Goal: Information Seeking & Learning: Learn about a topic

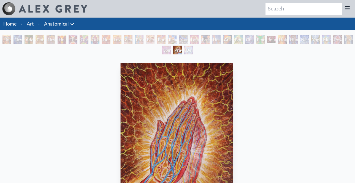
click at [33, 23] on link "Art" at bounding box center [30, 24] width 7 height 8
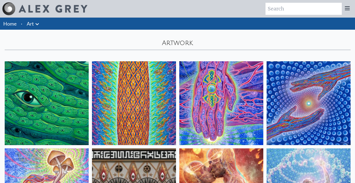
click at [39, 23] on icon at bounding box center [37, 24] width 7 height 7
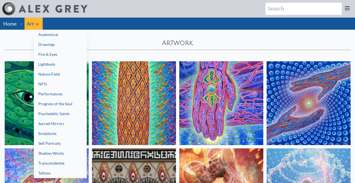
click at [48, 73] on link "Nature Field" at bounding box center [60, 74] width 53 height 10
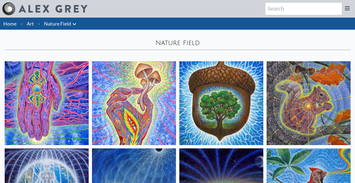
click at [75, 24] on icon at bounding box center [74, 24] width 3 height 2
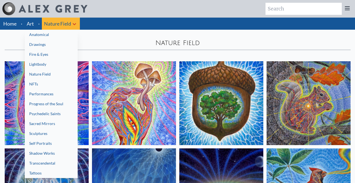
click at [86, 37] on div at bounding box center [177, 91] width 355 height 183
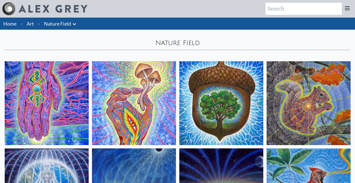
click at [203, 95] on img at bounding box center [221, 103] width 84 height 84
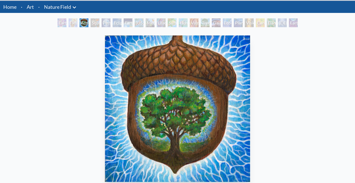
scroll to position [19, 0]
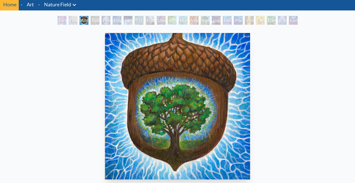
click at [94, 21] on div "Squirrel" at bounding box center [95, 20] width 9 height 9
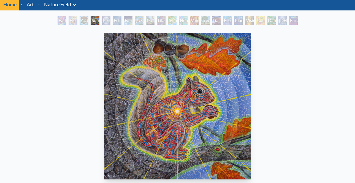
click at [106, 21] on div "Person Planet" at bounding box center [106, 20] width 9 height 9
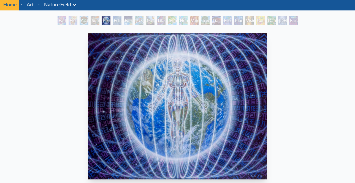
click at [116, 21] on div "Eclipse" at bounding box center [117, 20] width 9 height 9
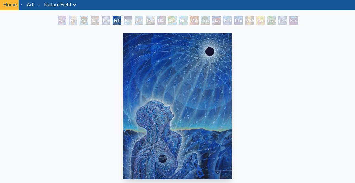
click at [127, 22] on div "Earth Energies" at bounding box center [128, 20] width 9 height 9
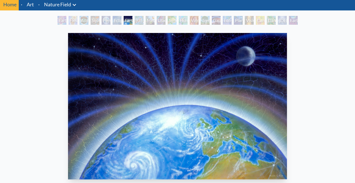
click at [139, 21] on div "Ohio Song" at bounding box center [139, 20] width 9 height 9
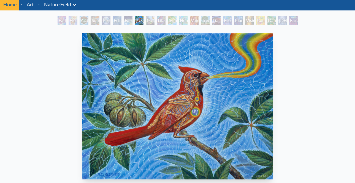
click at [151, 21] on div "Metamorphosis" at bounding box center [150, 20] width 9 height 9
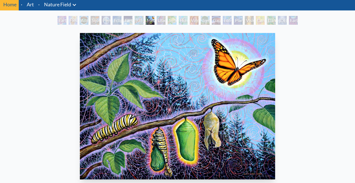
click at [161, 20] on div "Lilacs" at bounding box center [161, 20] width 9 height 9
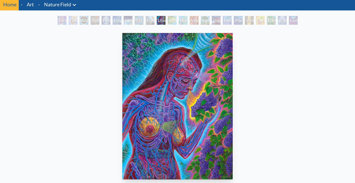
click at [173, 21] on div "Symbiosis: Gall Wasp & Oak Tree" at bounding box center [172, 20] width 9 height 9
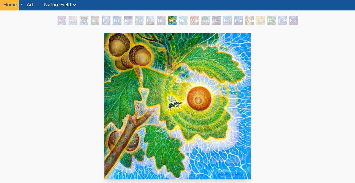
click at [183, 21] on div "Humming Bird" at bounding box center [183, 20] width 9 height 9
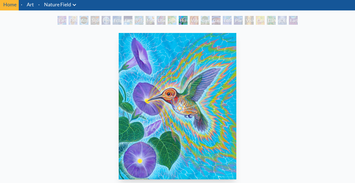
click at [33, 4] on link "Art" at bounding box center [30, 5] width 7 height 8
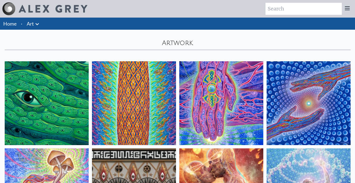
click at [37, 24] on icon at bounding box center [36, 24] width 3 height 2
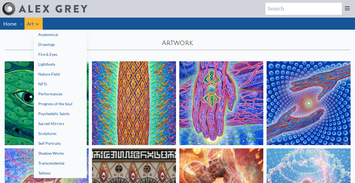
click at [48, 66] on link "Lightbody" at bounding box center [60, 64] width 53 height 10
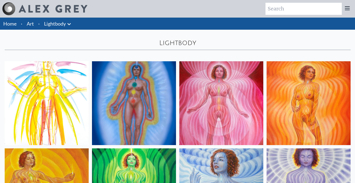
click at [33, 23] on link "Art" at bounding box center [30, 24] width 7 height 8
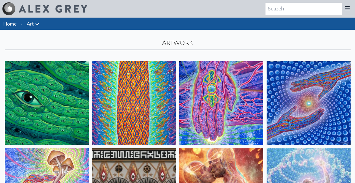
click at [37, 23] on icon at bounding box center [37, 24] width 7 height 7
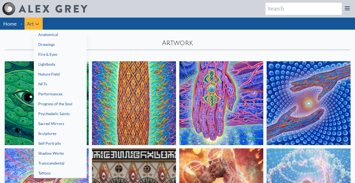
click at [43, 34] on link "Anatomical" at bounding box center [60, 35] width 53 height 10
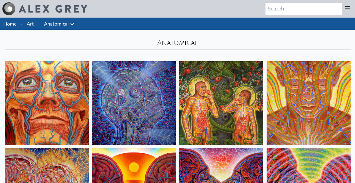
click at [46, 75] on img at bounding box center [47, 103] width 84 height 84
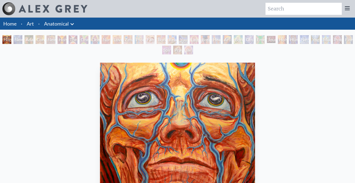
click at [154, 40] on div "Family" at bounding box center [150, 39] width 9 height 9
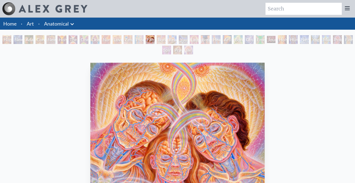
click at [169, 40] on div "Reading" at bounding box center [172, 39] width 9 height 9
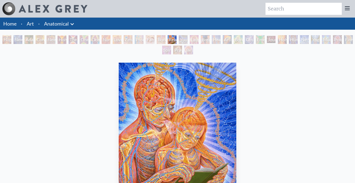
click at [187, 39] on div "Young & Old" at bounding box center [183, 39] width 9 height 9
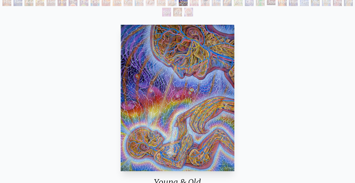
scroll to position [41, 0]
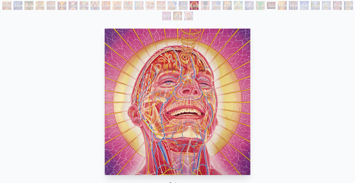
scroll to position [33, 0]
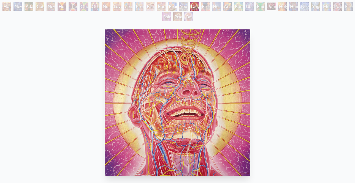
click at [330, 7] on div "Mudra" at bounding box center [326, 6] width 9 height 9
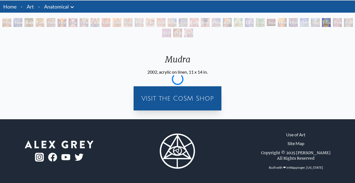
scroll to position [33, 0]
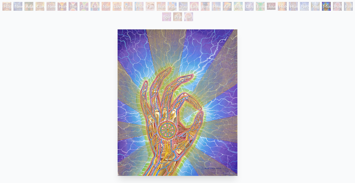
click at [345, 8] on div "Hope New Man 4: Christ Mind Adam & Eve Contemplation New Man New Woman Holy Gra…" at bounding box center [177, 12] width 355 height 21
click at [187, 17] on div "Be a Good Human Being" at bounding box center [188, 16] width 9 height 9
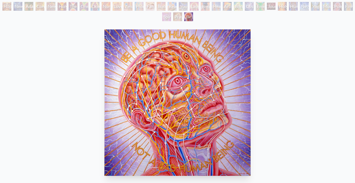
click at [171, 18] on div "Spirit Animates the Flesh" at bounding box center [166, 16] width 9 height 9
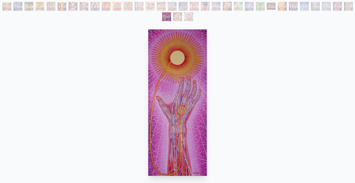
click at [81, 17] on div "Hope New Man 4: Christ Mind Adam & Eve Contemplation New Man New Woman Holy Gra…" at bounding box center [177, 12] width 355 height 21
click at [154, 6] on div "Family" at bounding box center [150, 6] width 9 height 9
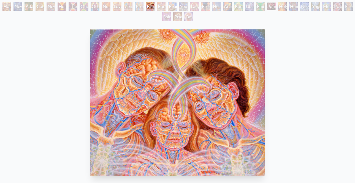
click at [187, 5] on div "Young & Old" at bounding box center [183, 6] width 9 height 9
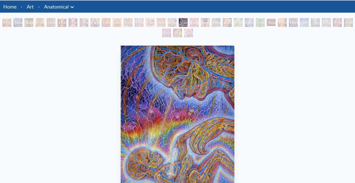
scroll to position [17, 0]
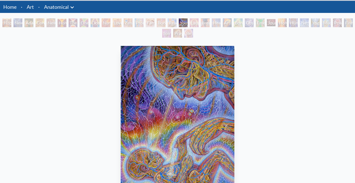
click at [32, 8] on link "Art" at bounding box center [30, 7] width 7 height 8
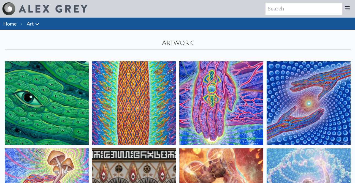
click at [38, 24] on icon at bounding box center [37, 24] width 7 height 7
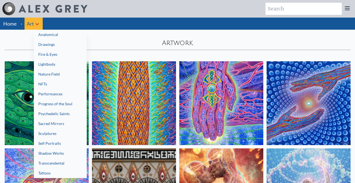
click at [43, 63] on link "Lightbody" at bounding box center [60, 64] width 53 height 10
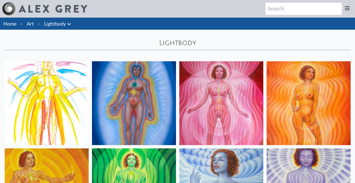
click at [50, 69] on img at bounding box center [47, 103] width 84 height 84
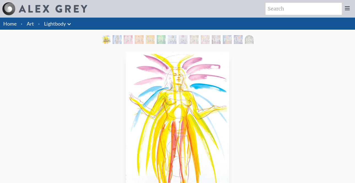
click at [149, 37] on div "Lightbody 3" at bounding box center [150, 39] width 9 height 9
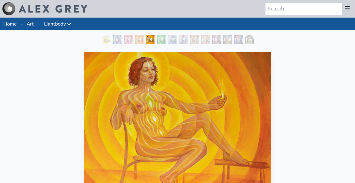
click at [170, 38] on div "Lightbody 5" at bounding box center [172, 39] width 9 height 9
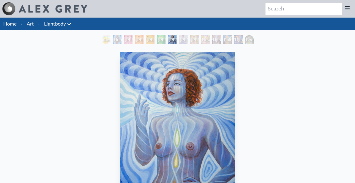
click at [187, 40] on div "Lightbody 6" at bounding box center [183, 39] width 9 height 9
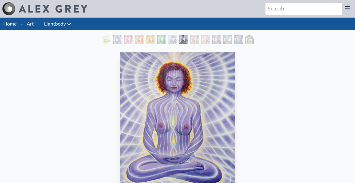
click at [198, 40] on div "Lightbody 7" at bounding box center [194, 39] width 9 height 9
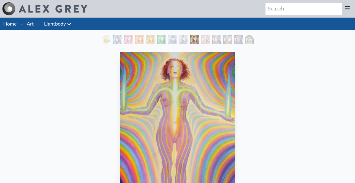
click at [209, 39] on div "Newborn" at bounding box center [205, 39] width 9 height 9
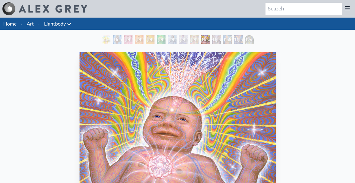
click at [220, 39] on div "Lightweaver" at bounding box center [216, 39] width 9 height 9
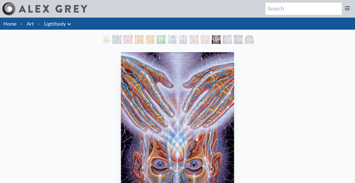
click at [231, 39] on div "Painting" at bounding box center [227, 39] width 9 height 9
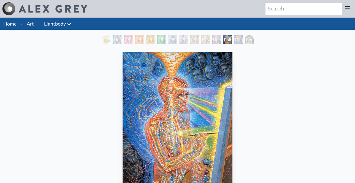
click at [242, 39] on div "Lightworker" at bounding box center [238, 39] width 9 height 9
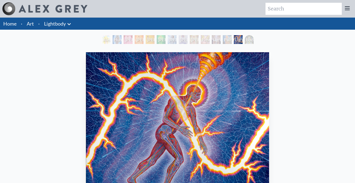
click at [251, 40] on div "Body/Mind as a Vibratory Field of Energy" at bounding box center [249, 39] width 9 height 9
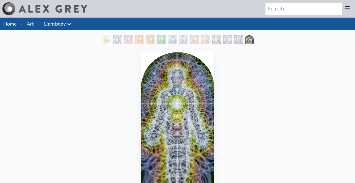
click at [38, 24] on li "·" at bounding box center [39, 24] width 6 height 12
click at [39, 24] on li "·" at bounding box center [39, 24] width 6 height 12
click at [32, 23] on link "Art" at bounding box center [30, 24] width 7 height 8
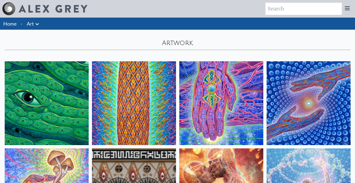
click at [37, 24] on icon at bounding box center [37, 24] width 7 height 7
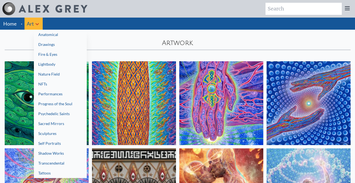
click at [40, 123] on link "Sacred Mirrors" at bounding box center [60, 124] width 53 height 10
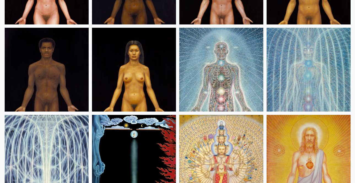
scroll to position [295, 0]
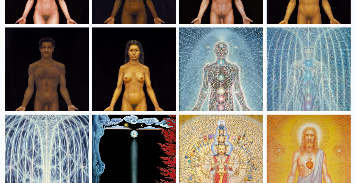
click at [198, 58] on img at bounding box center [221, 70] width 84 height 84
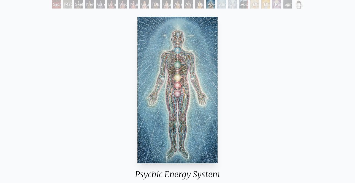
scroll to position [20, 0]
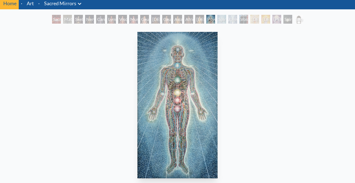
click at [34, 4] on link "Art" at bounding box center [30, 3] width 7 height 8
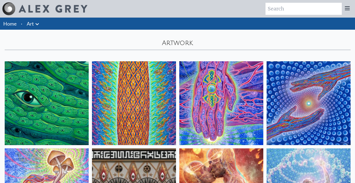
click at [37, 21] on icon at bounding box center [37, 24] width 7 height 7
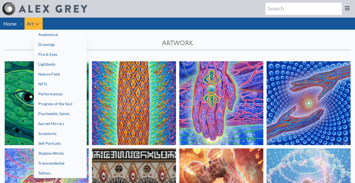
click at [42, 34] on link "Anatomical" at bounding box center [60, 35] width 53 height 10
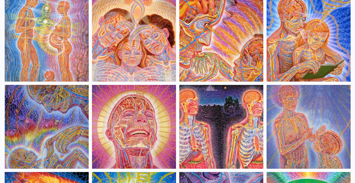
scroll to position [327, 0]
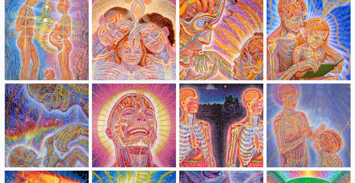
click at [80, 119] on img at bounding box center [47, 126] width 84 height 84
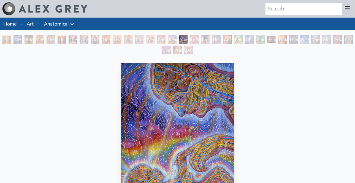
click at [80, 119] on div "Young & Old 2002, acrylic on linen, 16 x 20 in. Visit the CoSM Shop" at bounding box center [177, 168] width 346 height 215
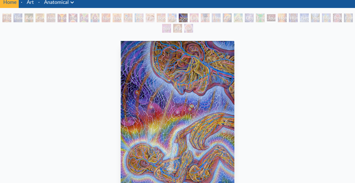
scroll to position [20, 0]
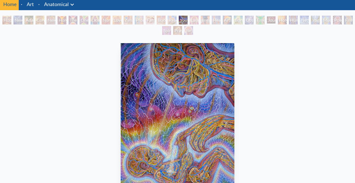
click at [33, 4] on link "Art" at bounding box center [30, 4] width 7 height 8
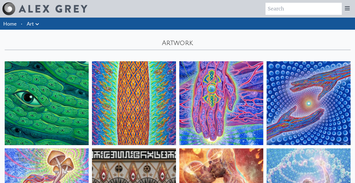
click at [35, 22] on icon at bounding box center [37, 24] width 7 height 7
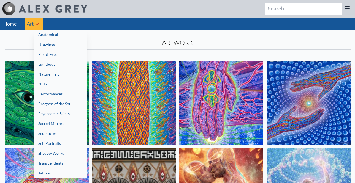
click at [42, 75] on link "Nature Field" at bounding box center [60, 74] width 53 height 10
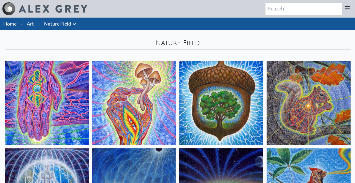
click at [201, 94] on img at bounding box center [221, 103] width 84 height 84
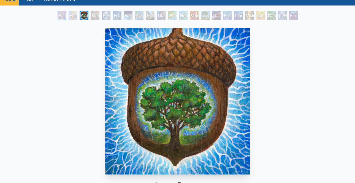
scroll to position [25, 0]
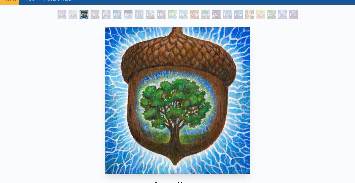
click at [93, 15] on div "Squirrel" at bounding box center [95, 14] width 9 height 9
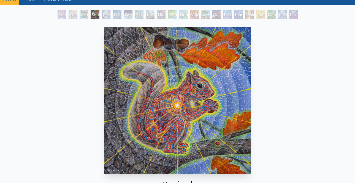
click at [107, 15] on div "Person Planet" at bounding box center [106, 14] width 9 height 9
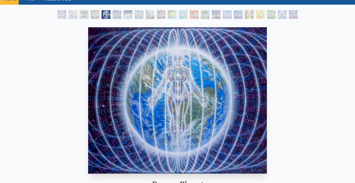
click at [132, 16] on div "Earth Energies" at bounding box center [128, 14] width 9 height 9
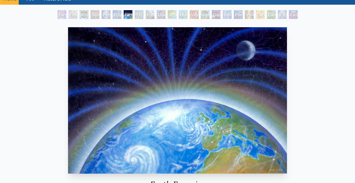
click at [138, 16] on div "Ohio Song" at bounding box center [139, 14] width 9 height 9
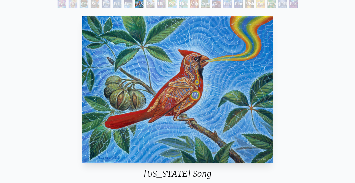
scroll to position [35, 0]
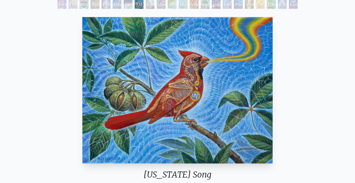
click at [149, 6] on div "Metamorphosis" at bounding box center [150, 4] width 9 height 9
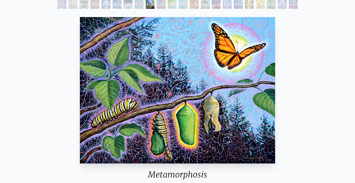
click at [159, 5] on div "Lilacs" at bounding box center [161, 4] width 9 height 9
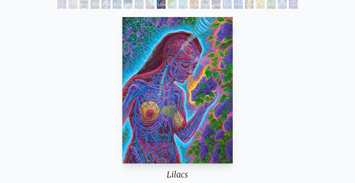
click at [171, 4] on div "Symbiosis: Gall Wasp & Oak Tree" at bounding box center [172, 4] width 9 height 9
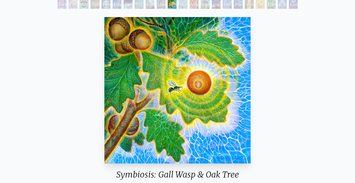
click at [182, 5] on div "Humming Bird" at bounding box center [183, 4] width 9 height 9
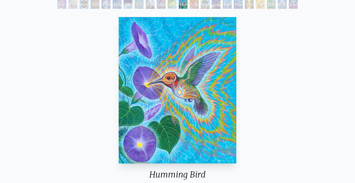
click at [204, 5] on div "Tree & Person" at bounding box center [205, 4] width 9 height 9
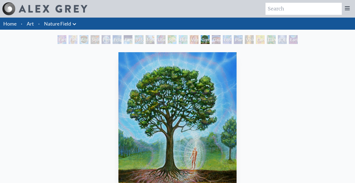
click at [33, 23] on link "Art" at bounding box center [30, 24] width 7 height 8
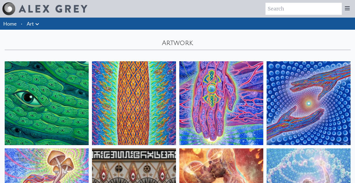
click at [37, 23] on icon at bounding box center [37, 24] width 7 height 7
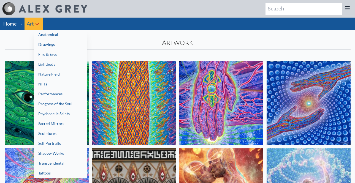
click at [45, 122] on link "Sacred Mirrors" at bounding box center [60, 124] width 53 height 10
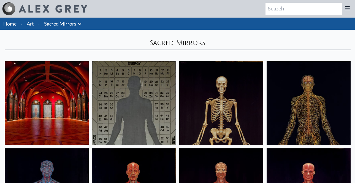
click at [80, 24] on icon at bounding box center [79, 24] width 3 height 2
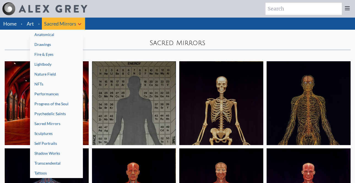
click at [115, 79] on div at bounding box center [177, 91] width 355 height 183
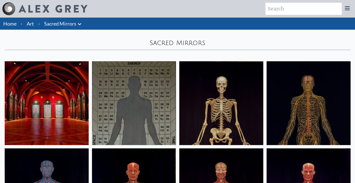
click at [113, 80] on img at bounding box center [134, 103] width 84 height 84
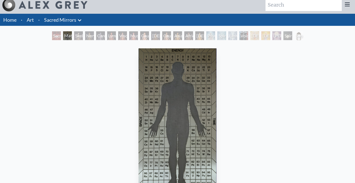
scroll to position [4, 0]
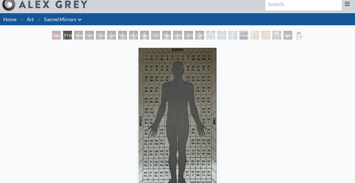
click at [211, 35] on div "Psychic Energy System" at bounding box center [210, 35] width 9 height 9
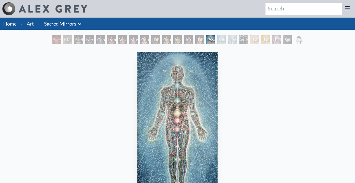
click at [33, 24] on link "Art" at bounding box center [30, 24] width 7 height 8
click at [38, 23] on li "·" at bounding box center [39, 24] width 6 height 12
click at [34, 24] on li "Art" at bounding box center [30, 24] width 12 height 12
click at [31, 24] on link "Art" at bounding box center [30, 24] width 7 height 8
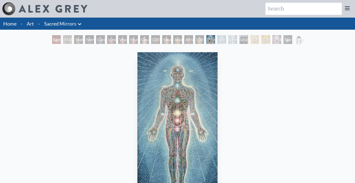
click at [30, 23] on link "Art" at bounding box center [30, 24] width 7 height 8
click at [79, 23] on icon at bounding box center [79, 24] width 3 height 2
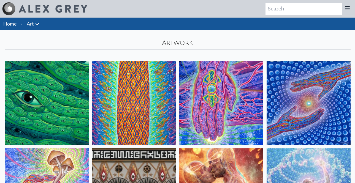
click at [37, 23] on icon at bounding box center [37, 24] width 7 height 7
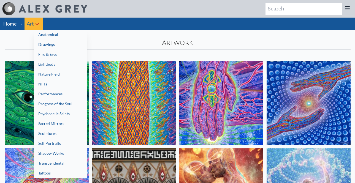
click at [43, 34] on link "Anatomical" at bounding box center [60, 35] width 53 height 10
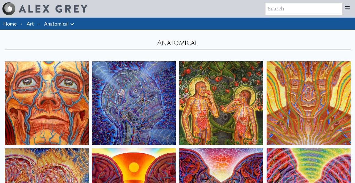
click at [108, 75] on img at bounding box center [134, 103] width 84 height 84
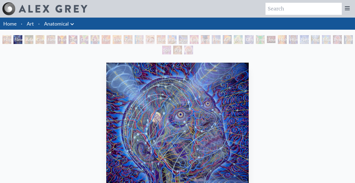
click at [187, 40] on div "Young & Old" at bounding box center [183, 39] width 9 height 9
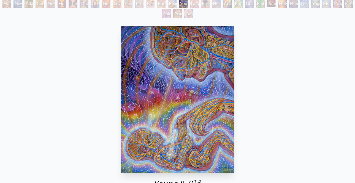
scroll to position [37, 0]
